Goal: Task Accomplishment & Management: Use online tool/utility

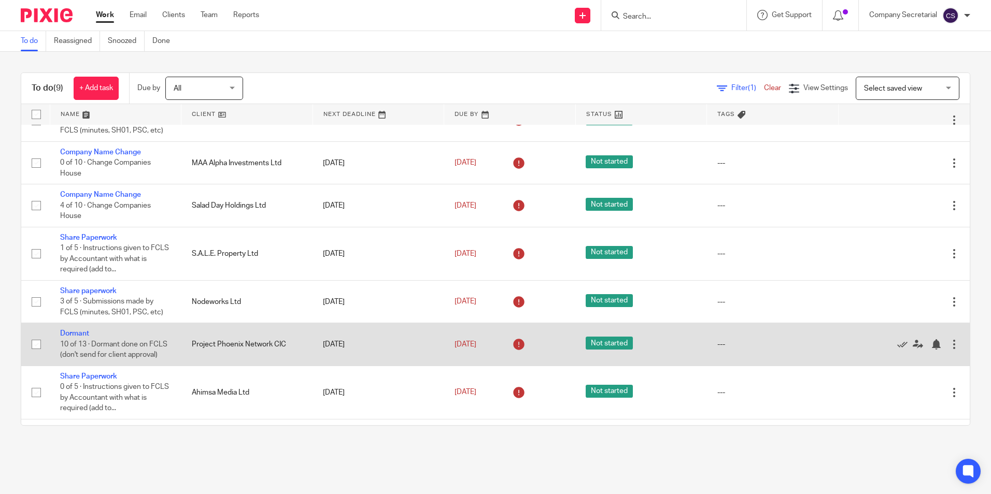
scroll to position [17, 0]
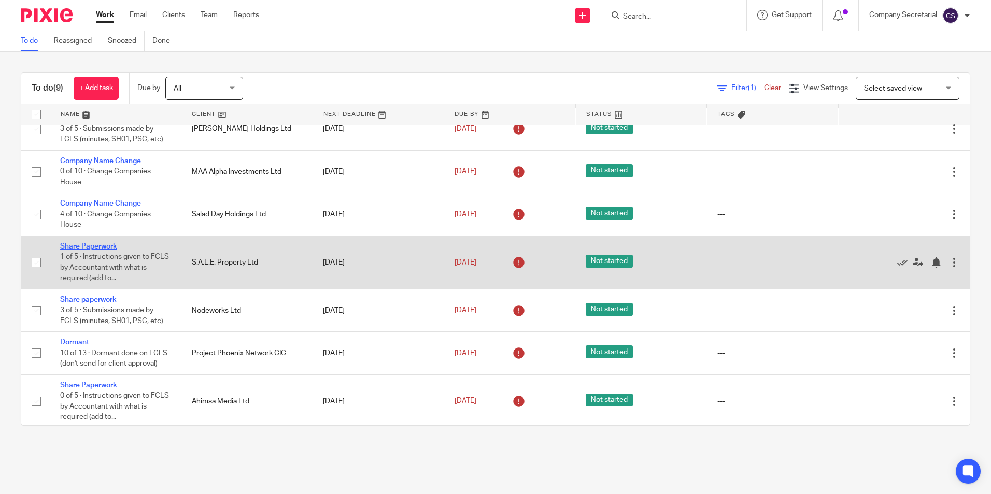
click at [105, 248] on link "Share Paperwork" at bounding box center [88, 246] width 57 height 7
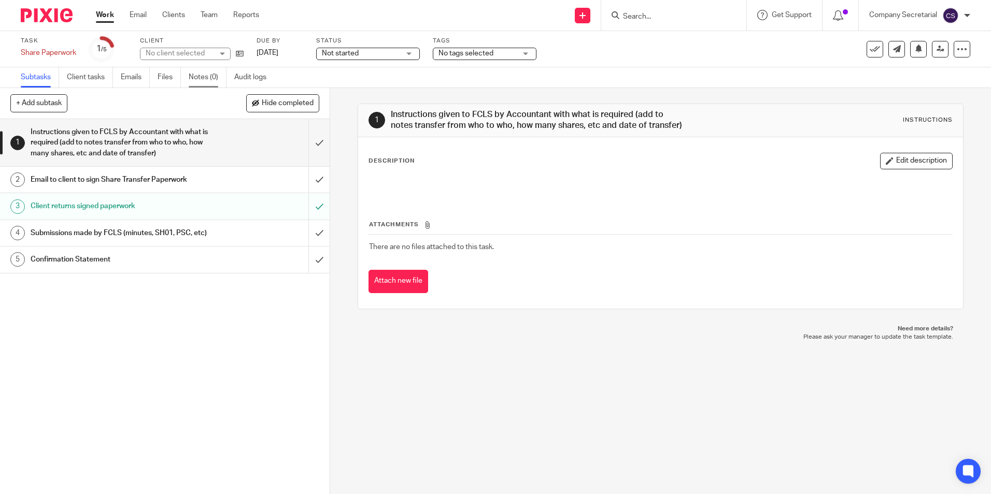
click at [194, 81] on link "Notes (0)" at bounding box center [208, 77] width 38 height 20
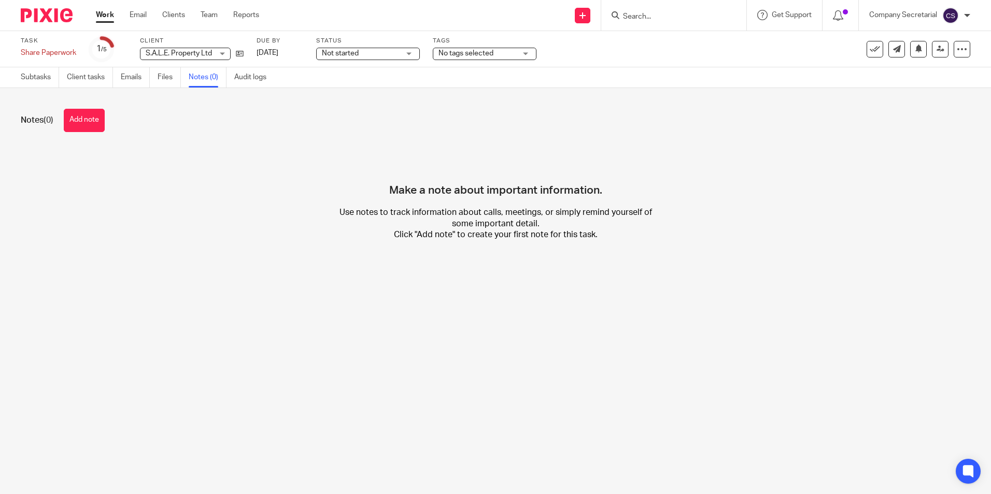
click at [35, 24] on div at bounding box center [43, 15] width 86 height 31
click at [38, 19] on img at bounding box center [47, 15] width 52 height 14
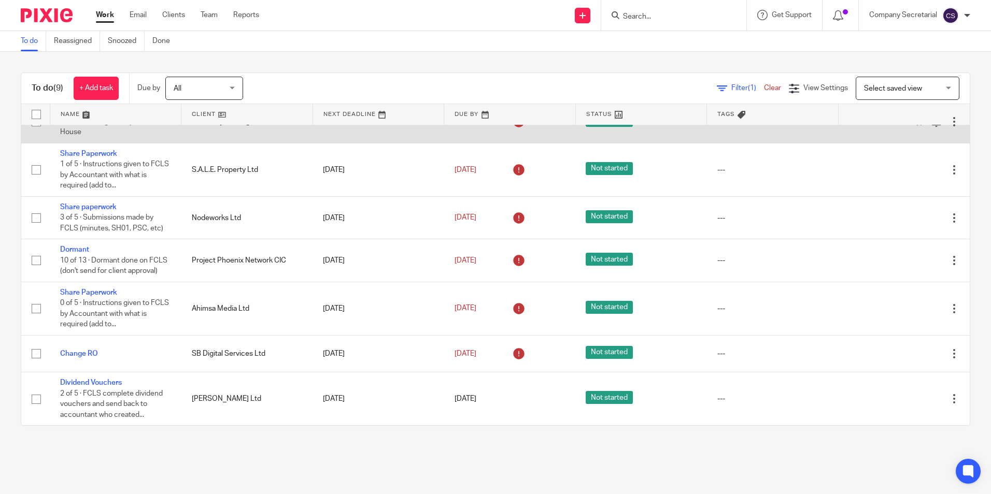
scroll to position [121, 0]
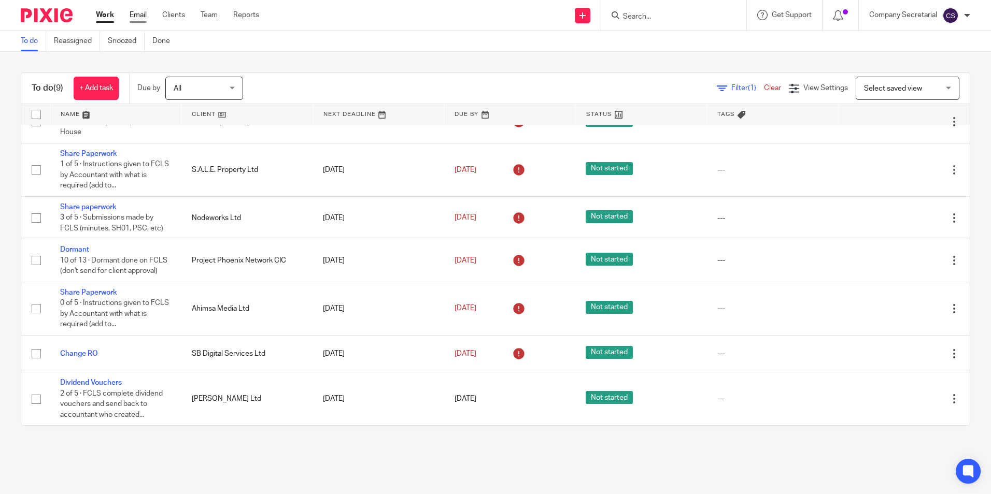
click at [136, 17] on link "Email" at bounding box center [138, 15] width 17 height 10
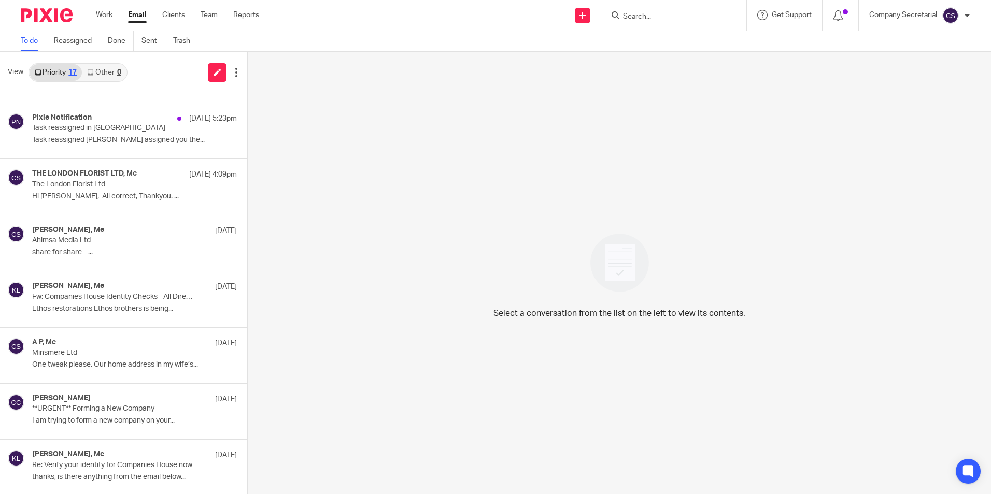
scroll to position [207, 0]
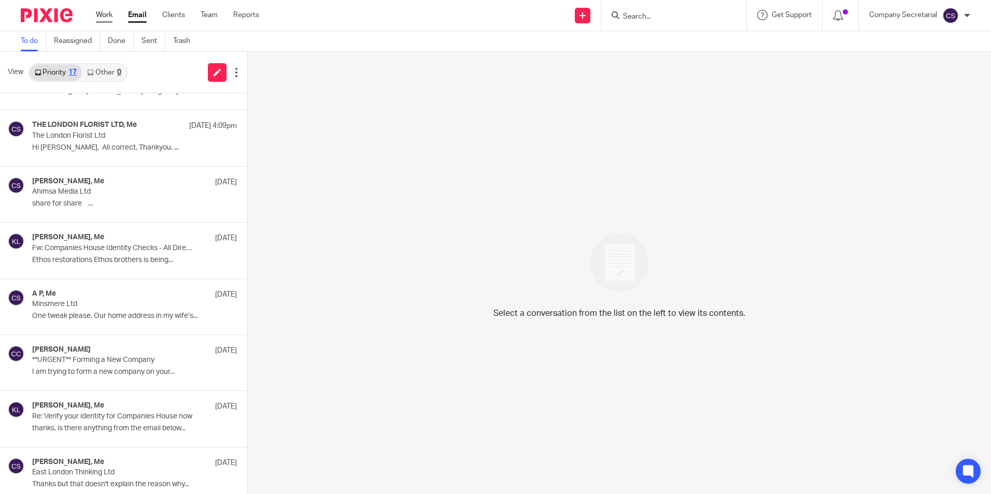
click at [103, 11] on link "Work" at bounding box center [104, 15] width 17 height 10
